Goal: Task Accomplishment & Management: Manage account settings

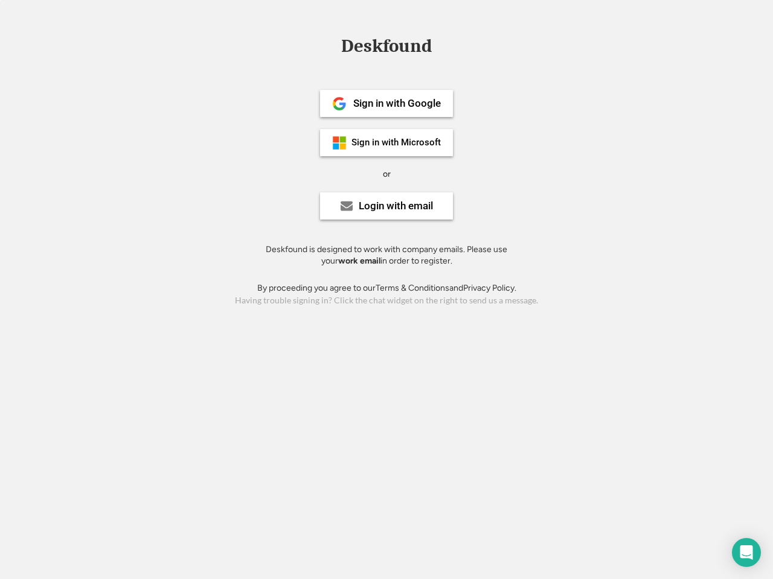
click at [386, 173] on div "or" at bounding box center [387, 174] width 8 height 12
click at [386, 48] on div "Deskfound" at bounding box center [386, 46] width 103 height 19
click at [330, 45] on div "Deskfound" at bounding box center [386, 48] width 773 height 23
click at [386, 48] on div "Deskfound" at bounding box center [386, 46] width 103 height 19
click at [386, 174] on div "or" at bounding box center [387, 174] width 8 height 12
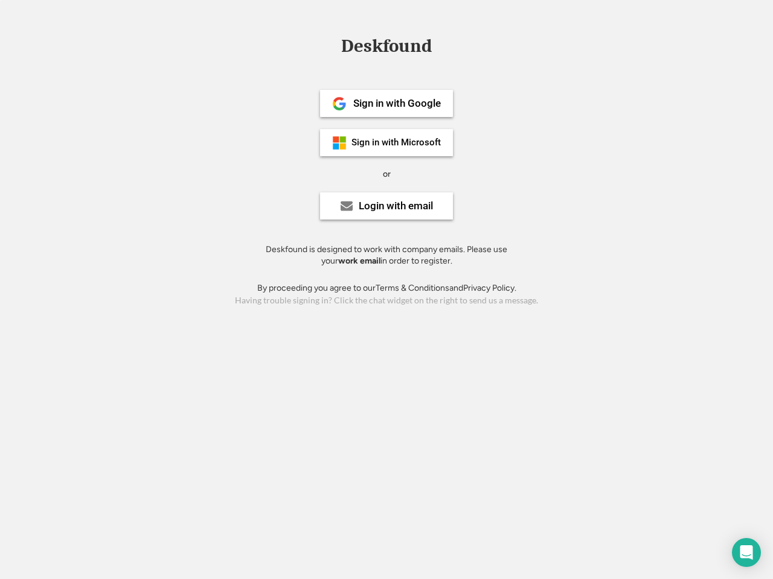
click at [386, 103] on div "Sign in with Google" at bounding box center [397, 103] width 88 height 10
click at [397, 103] on div "Sign in with Google" at bounding box center [397, 103] width 88 height 10
click at [339, 104] on img at bounding box center [339, 104] width 14 height 14
click at [386, 142] on div "Sign in with Microsoft" at bounding box center [395, 142] width 89 height 9
click at [397, 142] on div "Sign in with Microsoft" at bounding box center [395, 142] width 89 height 9
